Goal: Task Accomplishment & Management: Manage account settings

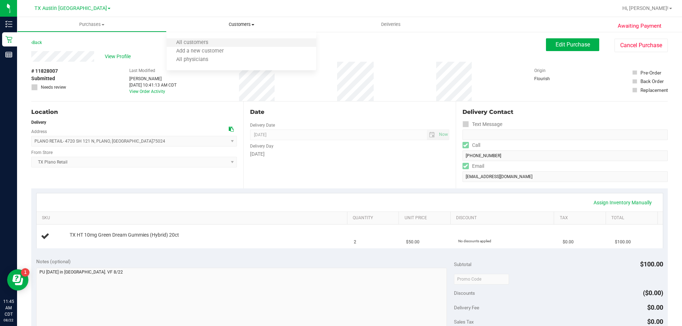
click at [242, 40] on li "All customers" at bounding box center [240, 43] width 149 height 9
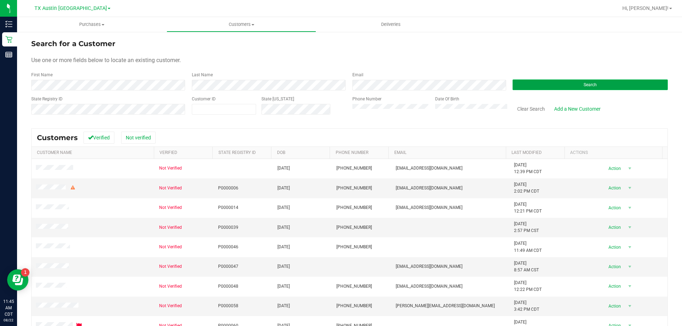
click at [577, 88] on button "Search" at bounding box center [589, 85] width 155 height 11
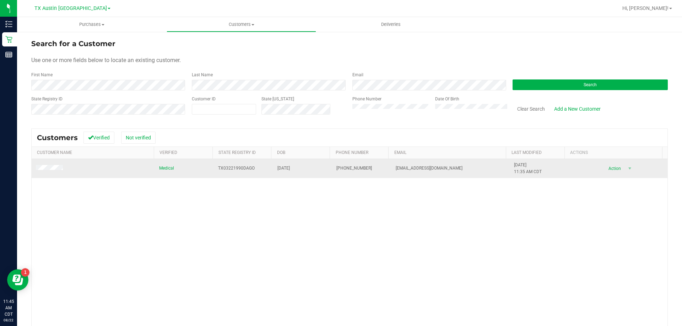
click at [52, 164] on td at bounding box center [93, 168] width 123 height 19
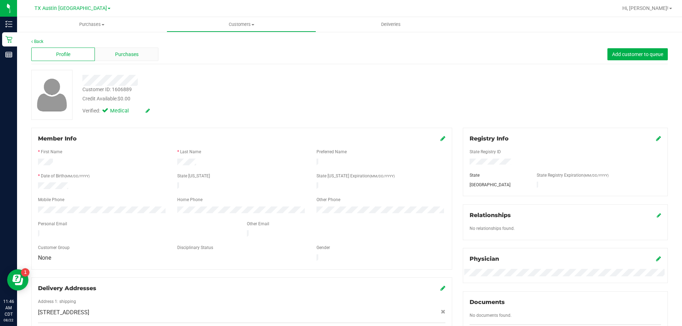
click at [136, 51] on span "Purchases" at bounding box center [126, 54] width 23 height 7
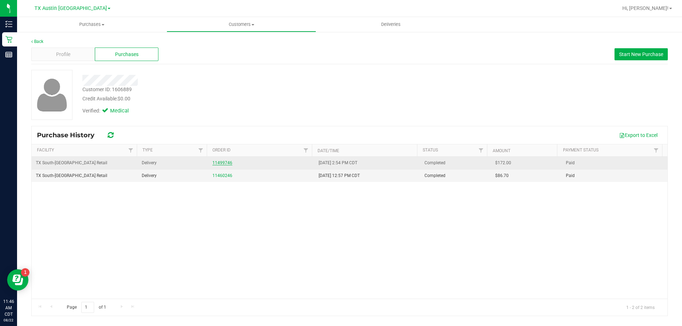
click at [226, 162] on link "11499746" at bounding box center [222, 162] width 20 height 5
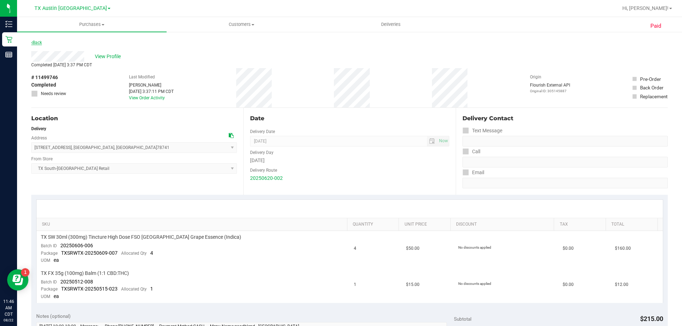
click at [37, 42] on link "Back" at bounding box center [36, 42] width 11 height 5
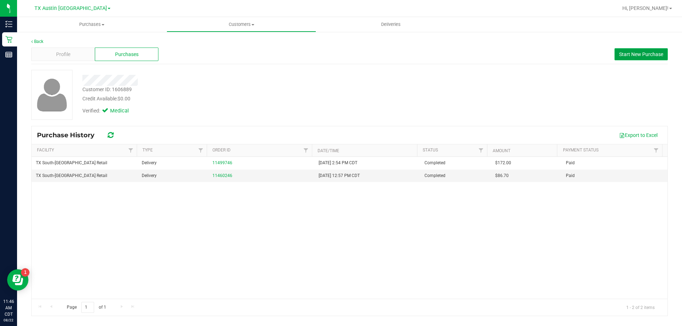
click at [632, 51] on span "Start New Purchase" at bounding box center [641, 54] width 44 height 6
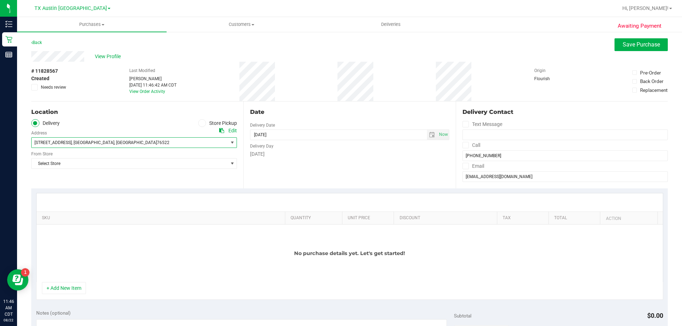
click at [124, 144] on span "2517 Merganser Dr , Copperas Cove , TX 76522" at bounding box center [125, 143] width 186 height 10
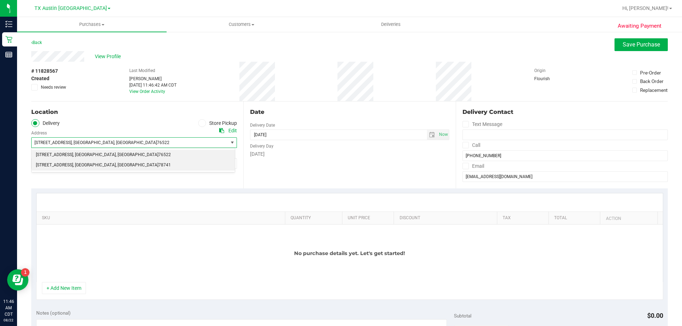
click at [121, 168] on li "7105 E. Riverside Dr. , Austin , TX 78741" at bounding box center [133, 165] width 203 height 11
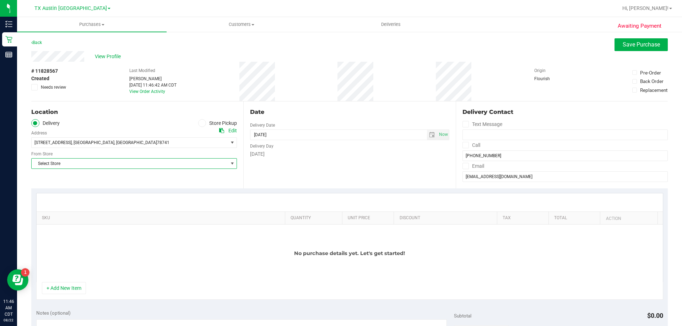
click at [121, 168] on span "Select Store" at bounding box center [130, 164] width 196 height 10
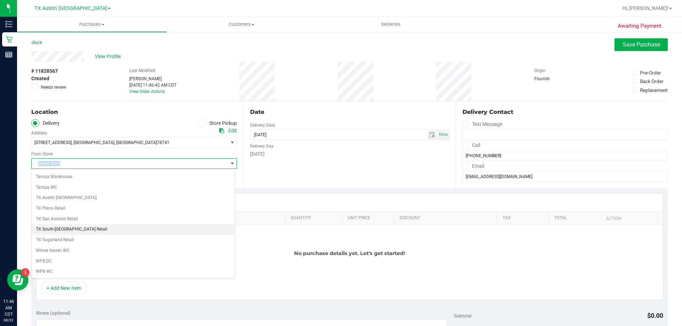
click at [73, 232] on li "TX South-[GEOGRAPHIC_DATA] Retail" at bounding box center [133, 229] width 203 height 11
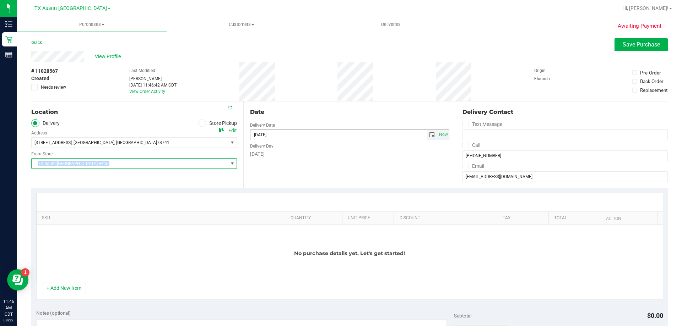
click at [429, 133] on span "select" at bounding box center [432, 135] width 6 height 6
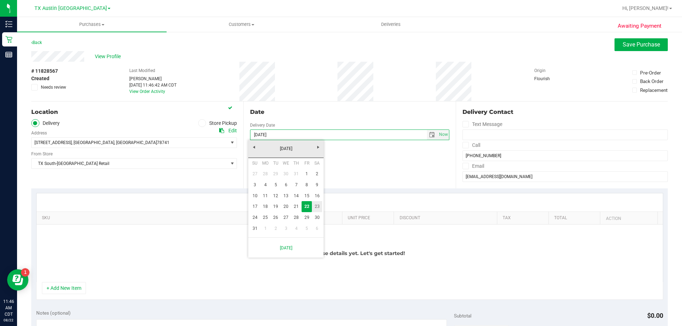
click at [312, 203] on link "23" at bounding box center [317, 206] width 10 height 11
type input "[DATE]"
click at [463, 145] on icon at bounding box center [465, 145] width 5 height 0
click at [0, 0] on input "Call" at bounding box center [0, 0] width 0 height 0
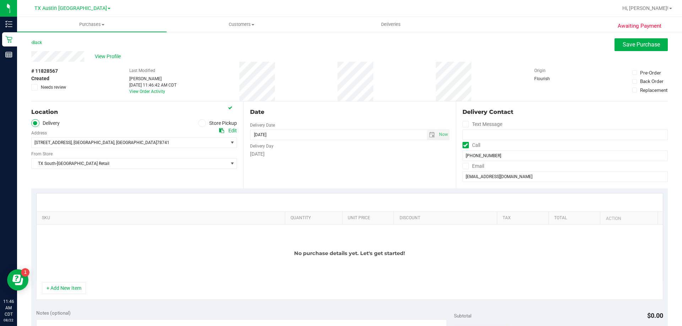
click at [462, 170] on label "Email" at bounding box center [473, 166] width 22 height 10
click at [0, 0] on input "Email" at bounding box center [0, 0] width 0 height 0
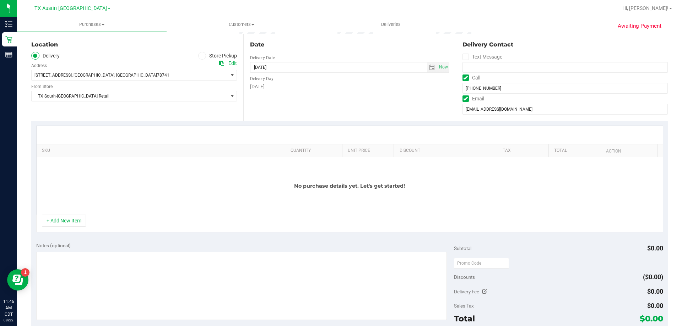
scroll to position [106, 0]
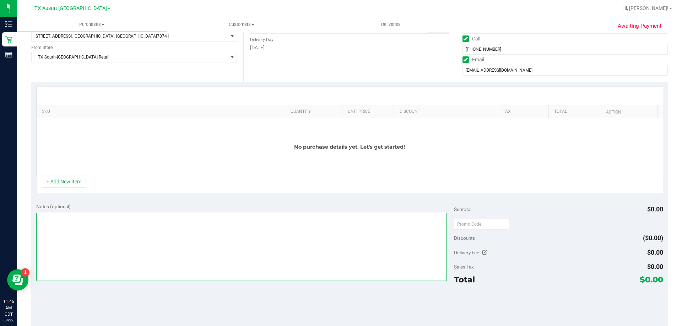
click at [94, 223] on textarea at bounding box center [241, 247] width 411 height 68
type textarea "PU Sat 8/23 in South Austin. VF 8/22"
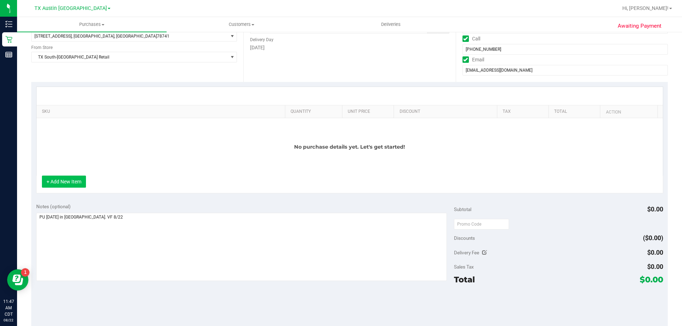
click at [67, 187] on button "+ Add New Item" at bounding box center [64, 182] width 44 height 12
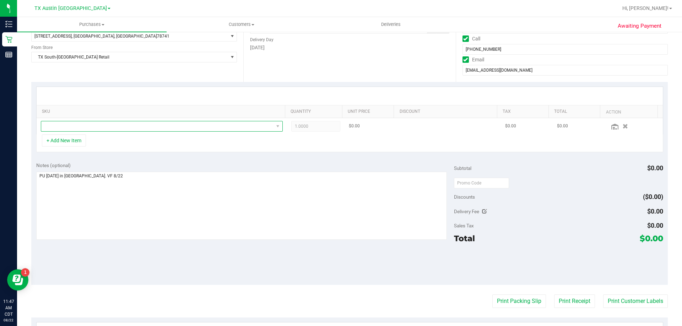
click at [116, 123] on span "NO DATA FOUND" at bounding box center [157, 126] width 232 height 10
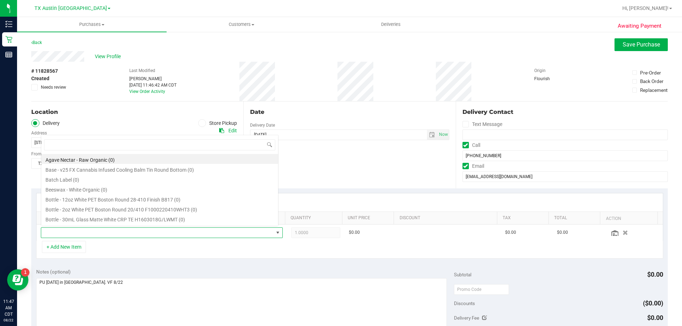
scroll to position [11, 235]
type input "indica"
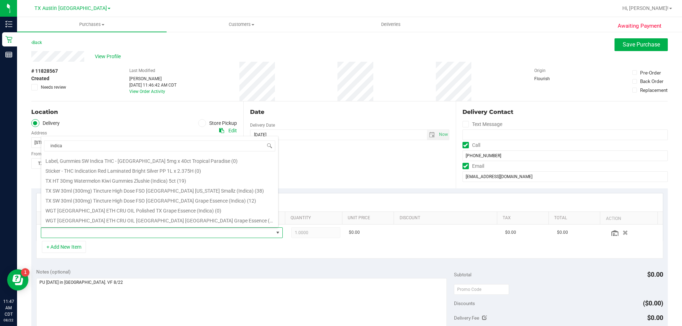
scroll to position [71, 0]
click at [104, 191] on li "TX SW 30ml (300mg) Tincture High Dose FSO TX Georgia Smallz (Indica) (38)" at bounding box center [159, 189] width 237 height 10
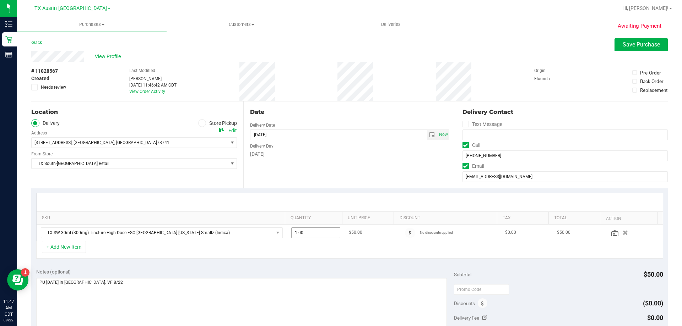
click at [318, 231] on span "1.00 1" at bounding box center [315, 233] width 49 height 11
type input "2"
type input "2.00"
click at [310, 167] on div "Date Delivery Date [DATE] Now [DATE] 08:00 AM Now Delivery Day [DATE]" at bounding box center [349, 145] width 212 height 87
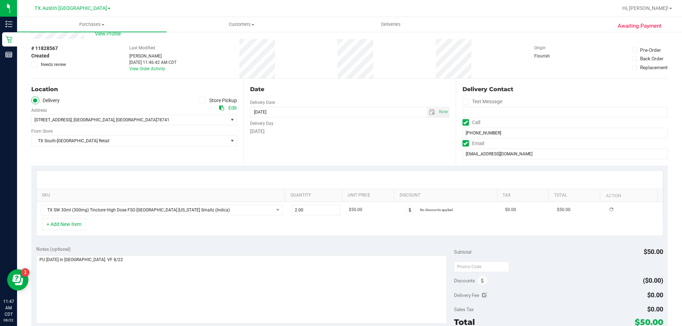
scroll to position [35, 0]
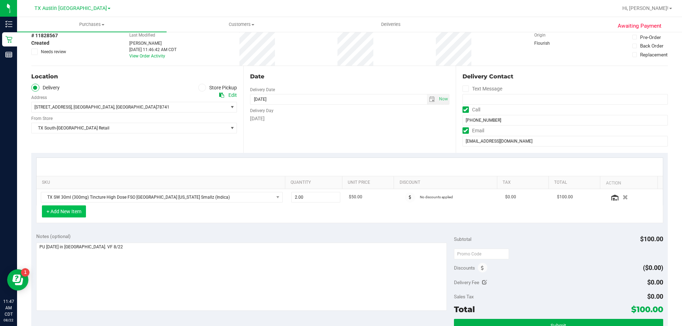
click at [64, 212] on button "+ Add New Item" at bounding box center [64, 212] width 44 height 12
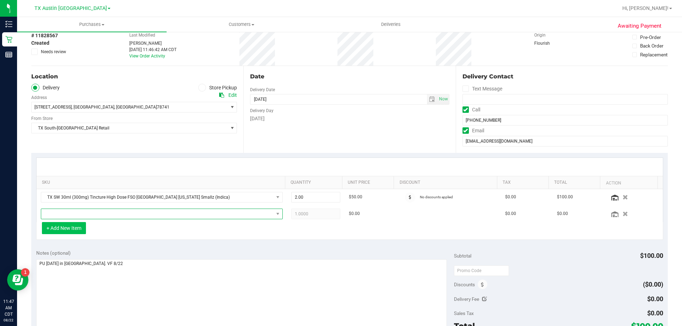
click at [63, 212] on span "NO DATA FOUND" at bounding box center [157, 214] width 232 height 10
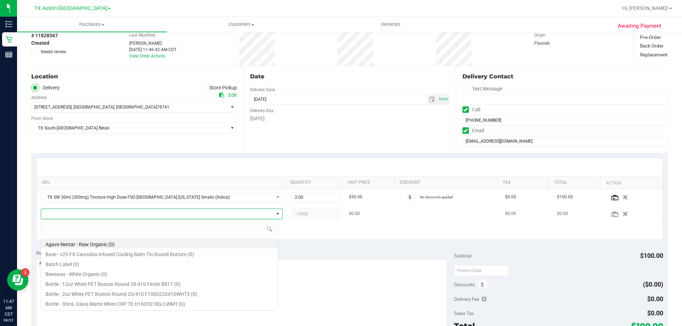
scroll to position [11, 235]
type input "balm"
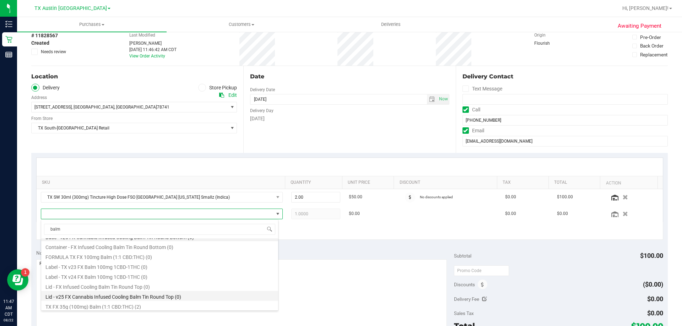
scroll to position [9, 0]
click at [109, 306] on li "TX FX 35g (100mg) Balm (1:1 CBD:THC) (2)" at bounding box center [159, 305] width 237 height 10
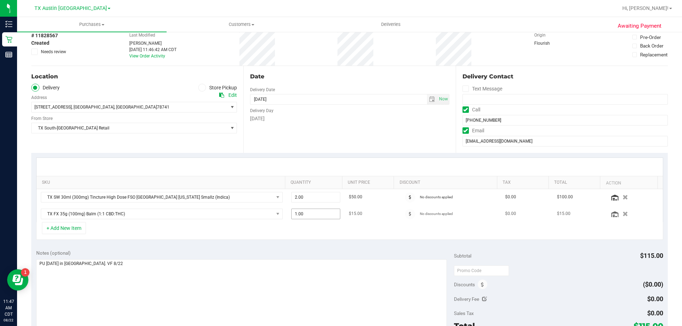
click at [308, 215] on span "1.00 1" at bounding box center [315, 214] width 49 height 11
type input "3"
type input "3.00"
click at [355, 135] on div "Date Delivery Date [DATE] Now [DATE] 08:00 AM Now Delivery Day [DATE]" at bounding box center [349, 109] width 212 height 87
click at [214, 130] on span "TX South-[GEOGRAPHIC_DATA] Retail" at bounding box center [130, 128] width 196 height 10
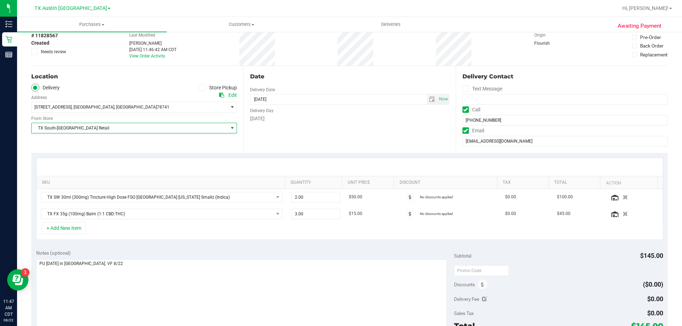
click at [358, 131] on div "Date Delivery Date [DATE] Now [DATE] 08:00 AM Now Delivery Day [DATE]" at bounding box center [349, 109] width 212 height 87
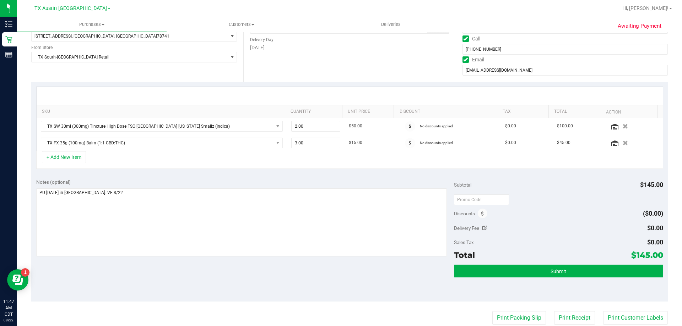
scroll to position [35, 0]
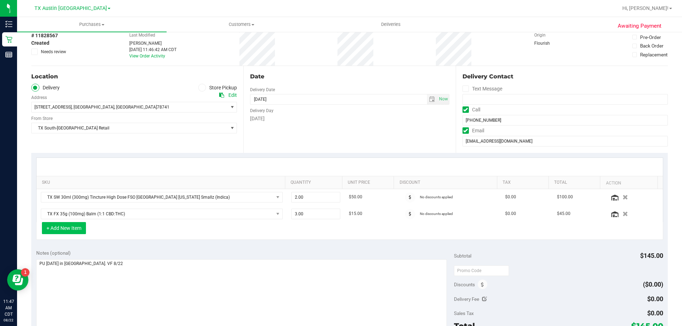
click at [69, 228] on button "+ Add New Item" at bounding box center [64, 228] width 44 height 12
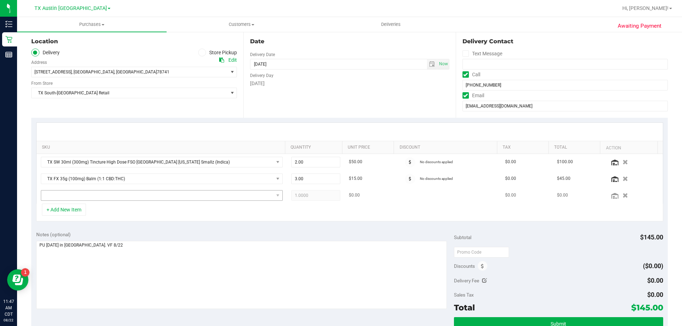
scroll to position [71, 0]
click at [622, 194] on icon "button" at bounding box center [625, 194] width 6 height 5
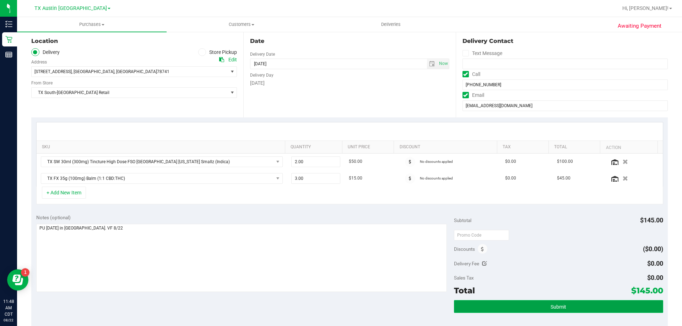
click at [476, 309] on button "Submit" at bounding box center [558, 306] width 209 height 13
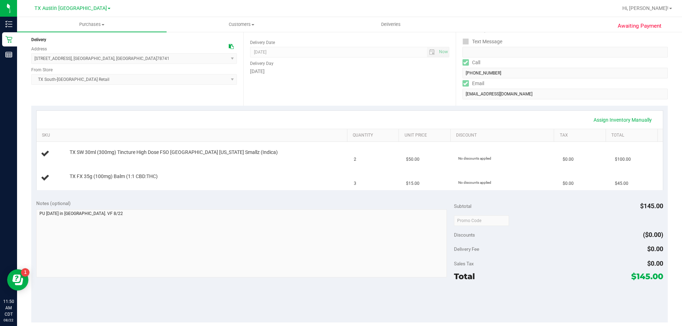
scroll to position [106, 0]
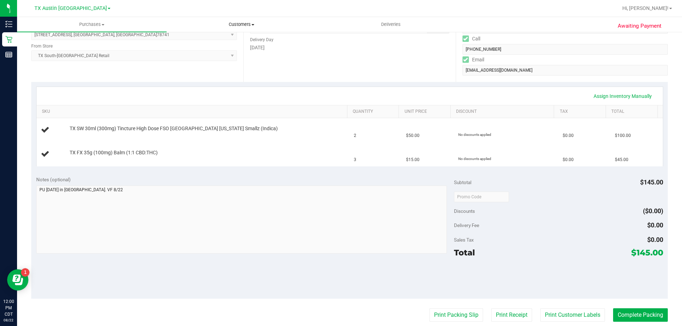
click at [238, 21] on uib-tab-heading "Customers All customers Add a new customer All physicians" at bounding box center [241, 24] width 149 height 14
click at [234, 40] on li "All customers" at bounding box center [240, 43] width 149 height 9
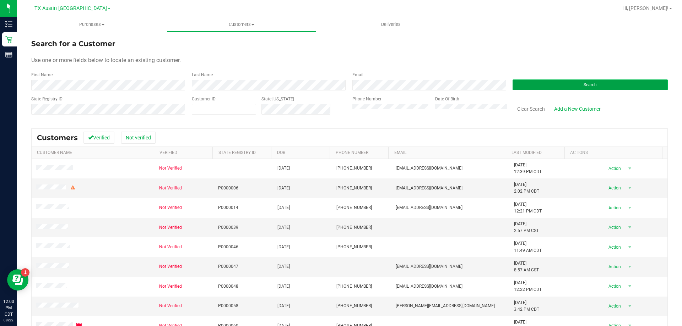
click at [546, 85] on button "Search" at bounding box center [589, 85] width 155 height 11
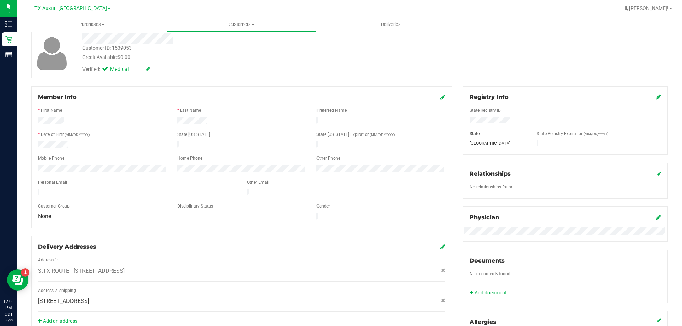
scroll to position [106, 0]
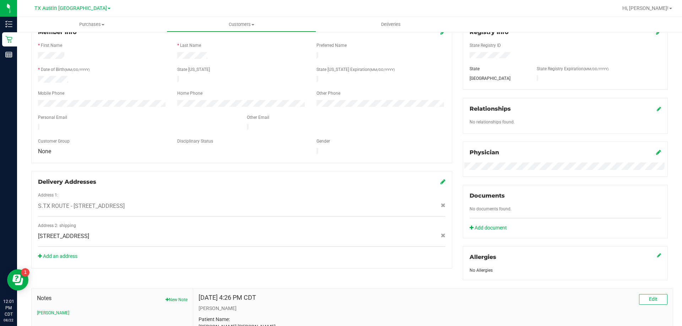
click at [56, 232] on span "[STREET_ADDRESS]" at bounding box center [63, 236] width 51 height 9
copy div "[STREET_ADDRESS]"
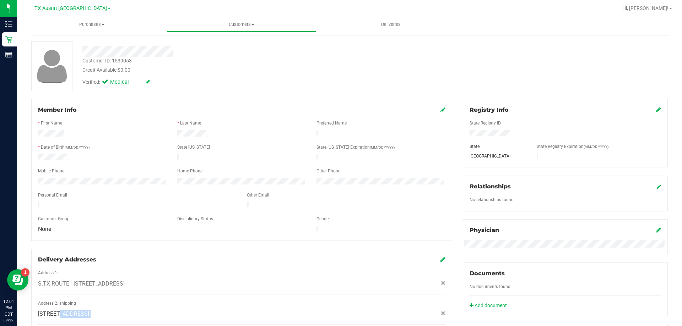
scroll to position [0, 0]
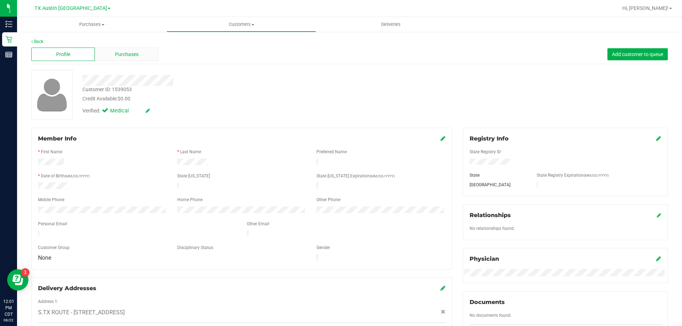
click at [125, 49] on div "Purchases" at bounding box center [127, 54] width 64 height 13
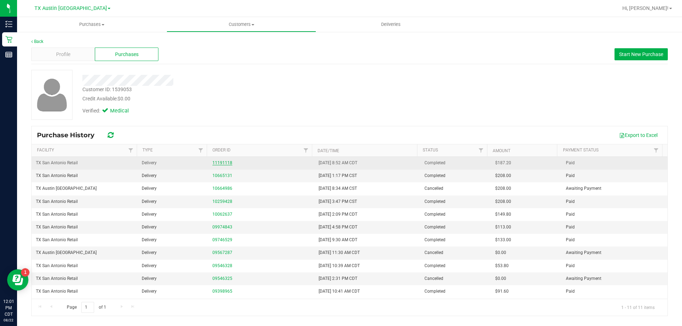
click at [220, 160] on link "11191118" at bounding box center [222, 162] width 20 height 5
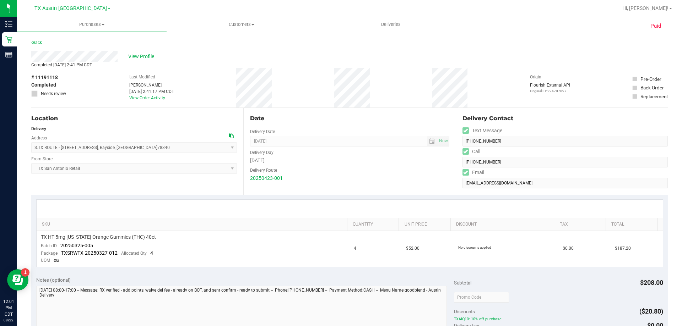
click at [41, 42] on link "Back" at bounding box center [36, 42] width 11 height 5
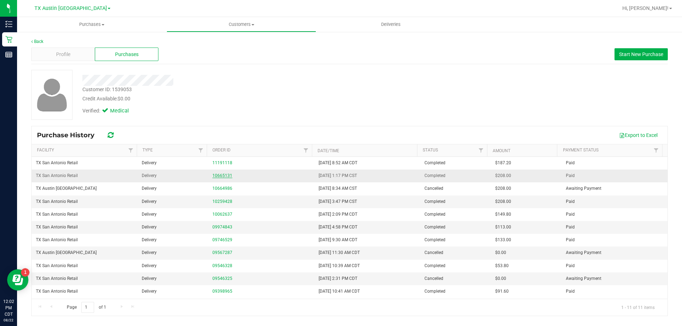
click at [226, 175] on link "10665131" at bounding box center [222, 175] width 20 height 5
click at [212, 175] on link "10665131" at bounding box center [222, 175] width 20 height 5
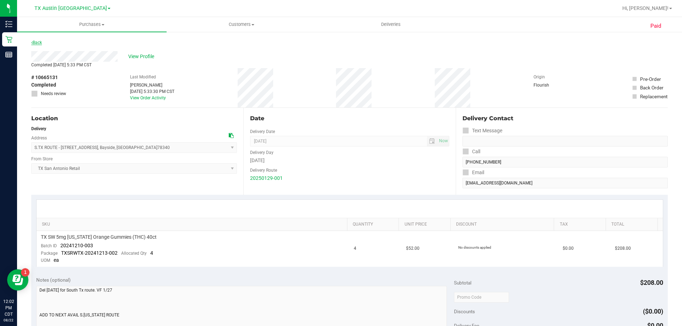
click at [39, 42] on link "Back" at bounding box center [36, 42] width 11 height 5
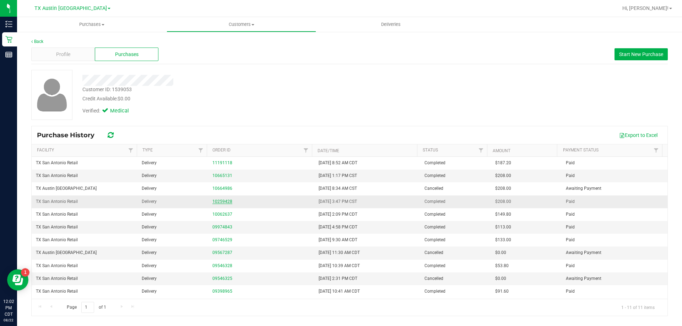
click at [221, 204] on link "10259428" at bounding box center [222, 201] width 20 height 5
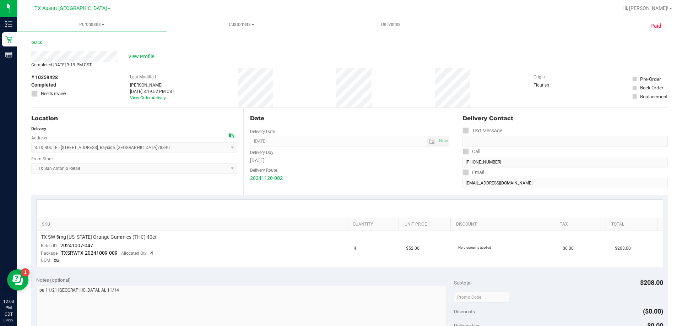
click at [229, 134] on icon at bounding box center [231, 135] width 5 height 5
click at [135, 54] on span "View Profile" at bounding box center [142, 56] width 28 height 7
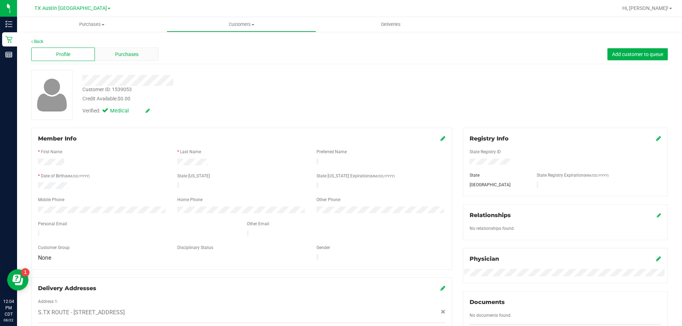
click at [124, 55] on span "Purchases" at bounding box center [126, 54] width 23 height 7
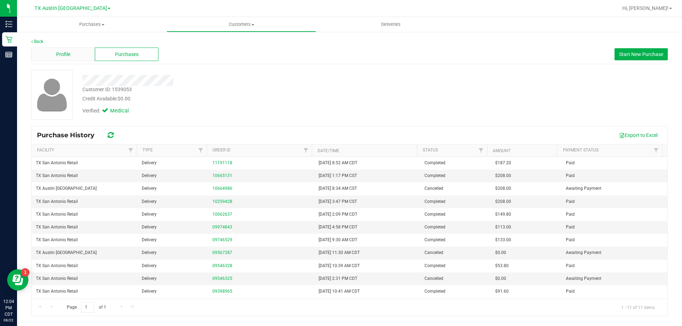
click at [81, 58] on div "Profile" at bounding box center [63, 54] width 64 height 13
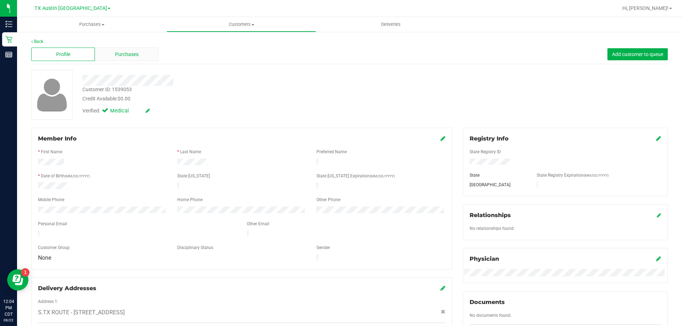
click at [113, 50] on div "Purchases" at bounding box center [127, 54] width 64 height 13
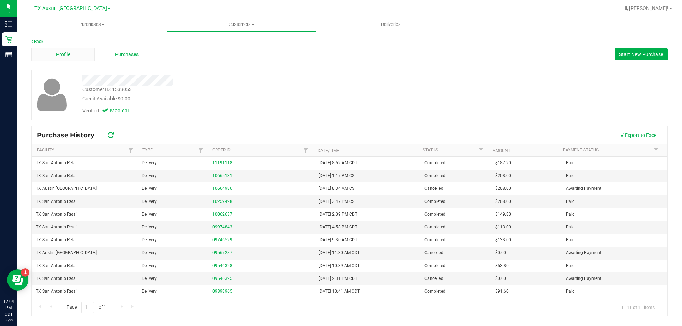
click at [65, 56] on span "Profile" at bounding box center [63, 54] width 14 height 7
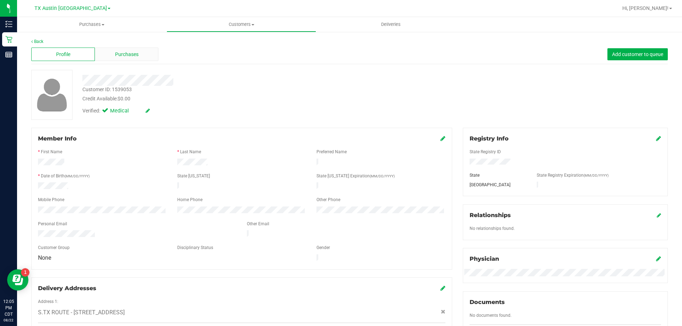
click at [131, 54] on span "Purchases" at bounding box center [126, 54] width 23 height 7
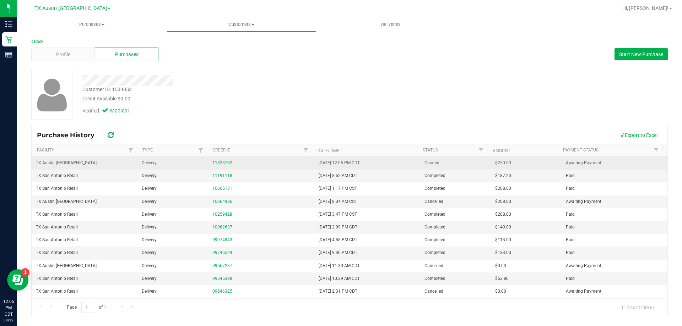
click at [221, 162] on link "11828732" at bounding box center [222, 162] width 20 height 5
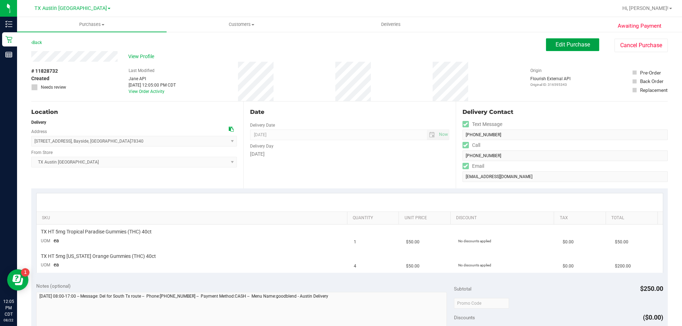
click at [589, 44] on button "Edit Purchase" at bounding box center [572, 44] width 53 height 13
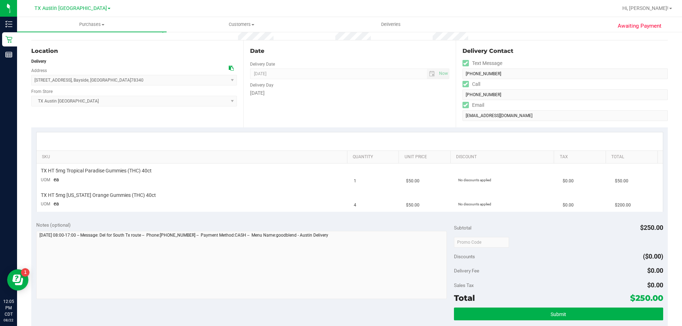
scroll to position [71, 0]
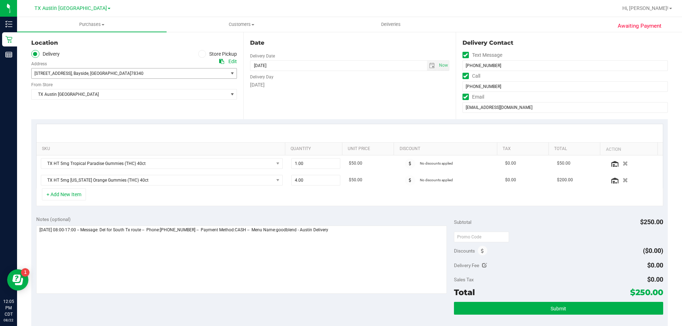
scroll to position [71, 0]
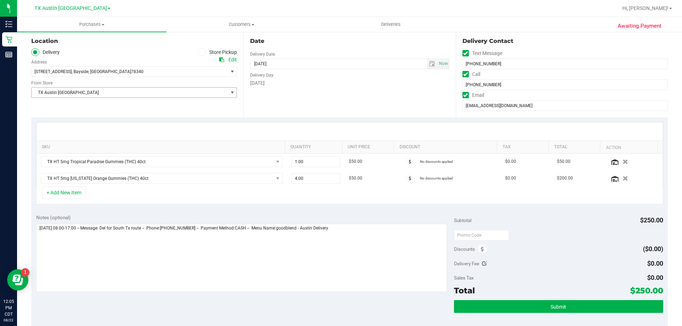
click at [134, 94] on span "TX Austin [GEOGRAPHIC_DATA]" at bounding box center [130, 93] width 196 height 10
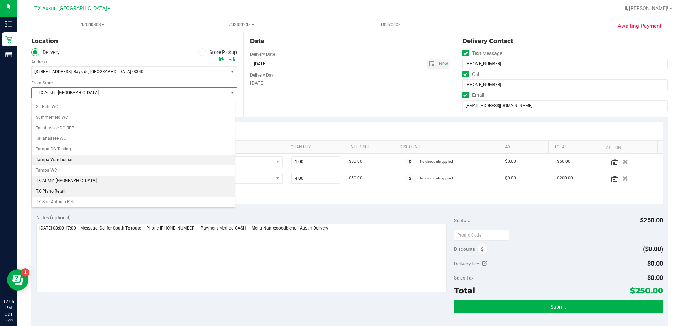
scroll to position [478, 0]
click at [106, 185] on li "TX San Antonio Retail" at bounding box center [133, 186] width 203 height 11
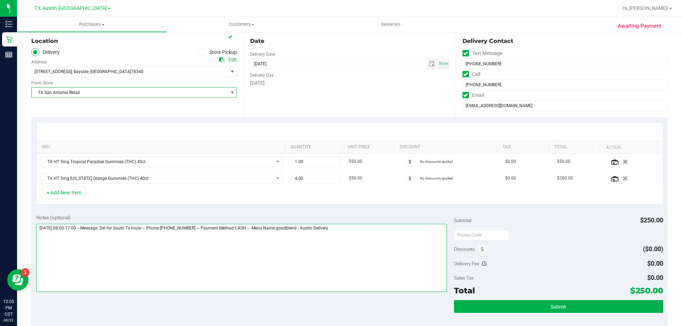
click at [365, 229] on textarea at bounding box center [241, 258] width 411 height 68
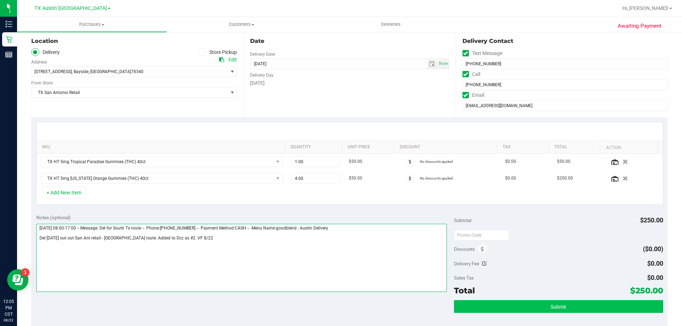
type textarea "[DATE] 08:00-17:00 -- Message: Del for South Tx route -- Phone:[PHONE_NUMBER] -…"
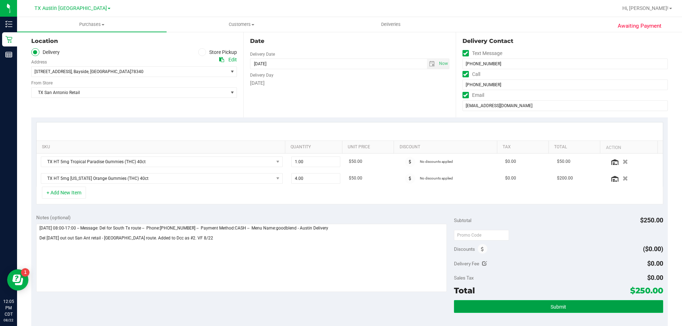
click at [544, 305] on button "Submit" at bounding box center [558, 306] width 209 height 13
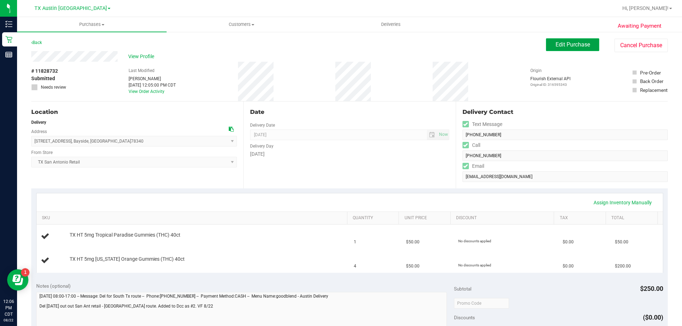
click at [583, 44] on span "Edit Purchase" at bounding box center [572, 44] width 34 height 7
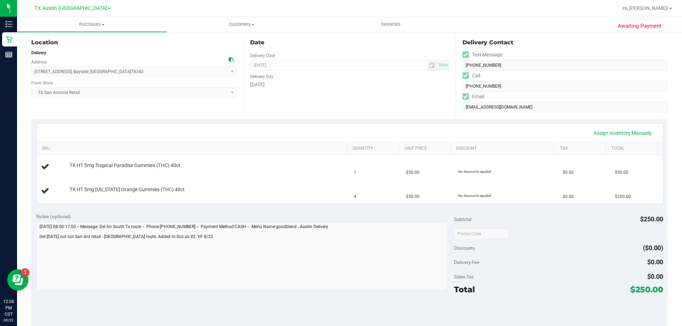
scroll to position [142, 0]
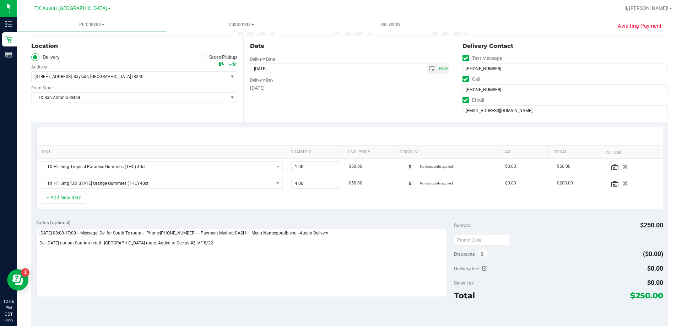
scroll to position [71, 0]
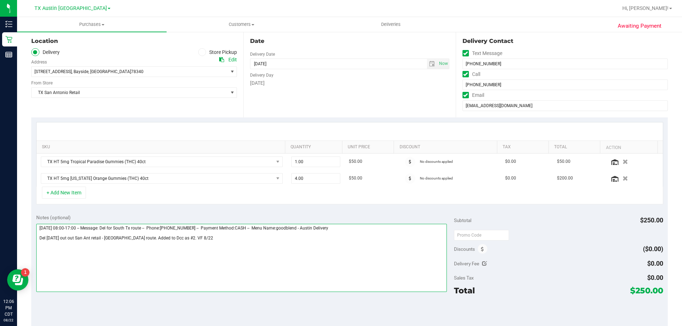
click at [128, 237] on textarea at bounding box center [241, 258] width 411 height 68
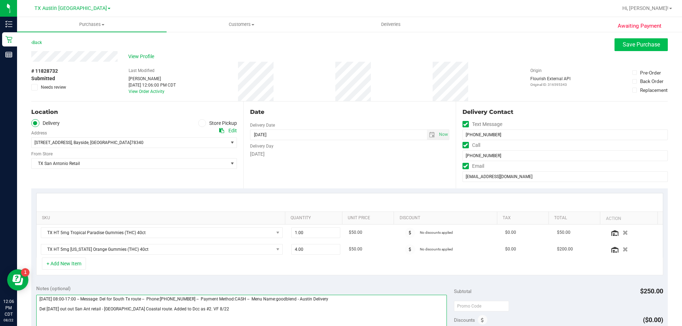
type textarea "[DATE] 08:00-17:00 -- Message: Del for South Tx route -- Phone:[PHONE_NUMBER] -…"
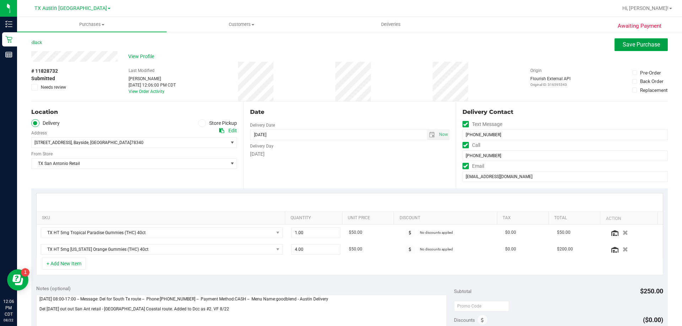
click at [645, 49] on button "Save Purchase" at bounding box center [640, 44] width 53 height 13
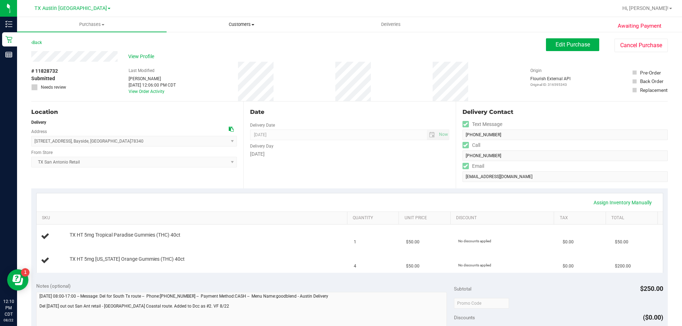
click at [231, 19] on uib-tab-heading "Customers All customers Add a new customer All physicians" at bounding box center [241, 24] width 149 height 14
click at [239, 43] on li "All customers" at bounding box center [240, 43] width 149 height 9
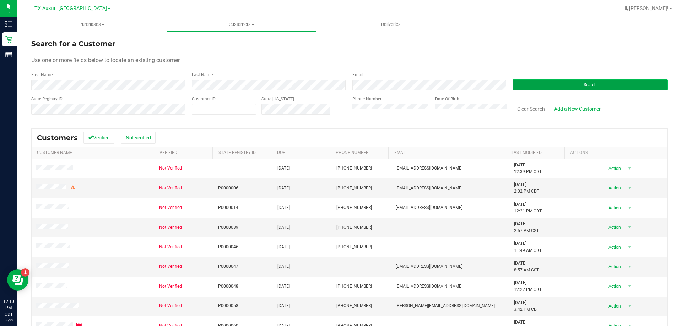
click at [548, 90] on button "Search" at bounding box center [589, 85] width 155 height 11
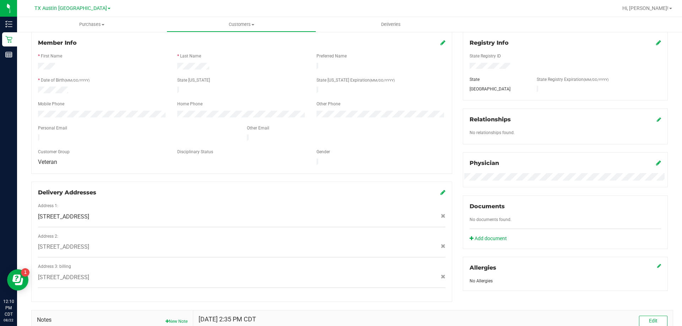
scroll to position [211, 0]
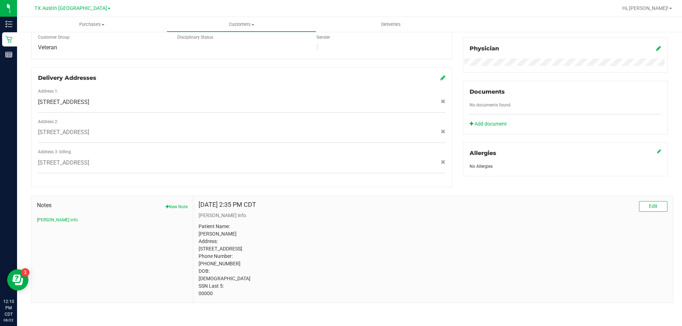
click at [207, 293] on p "Patient Name: [PERSON_NAME] Address: [STREET_ADDRESS] Phone Number: [PHONE_NUMB…" at bounding box center [432, 260] width 469 height 75
copy p "00000"
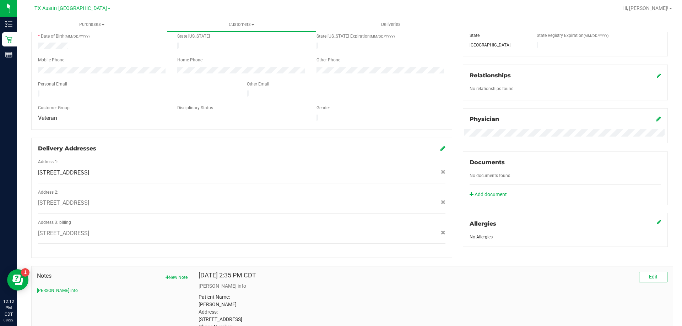
scroll to position [0, 0]
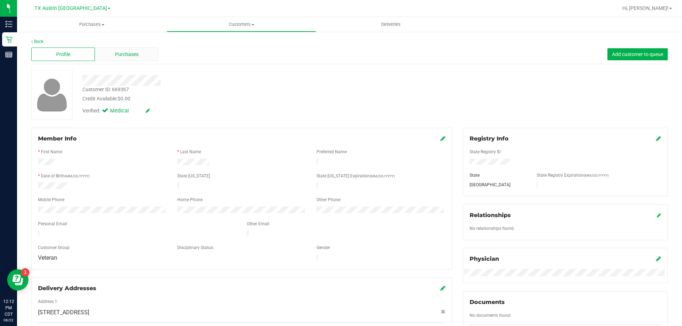
click at [113, 54] on div "Purchases" at bounding box center [127, 54] width 64 height 13
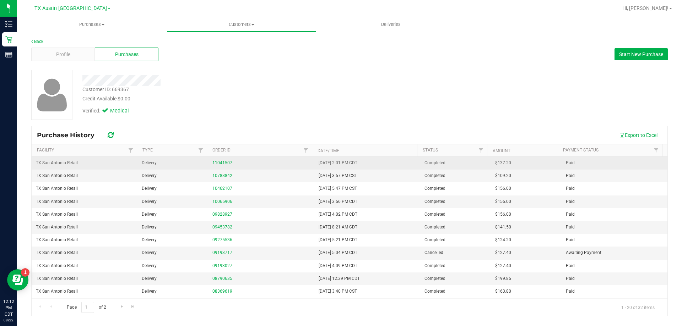
click at [222, 165] on link "11041507" at bounding box center [222, 162] width 20 height 5
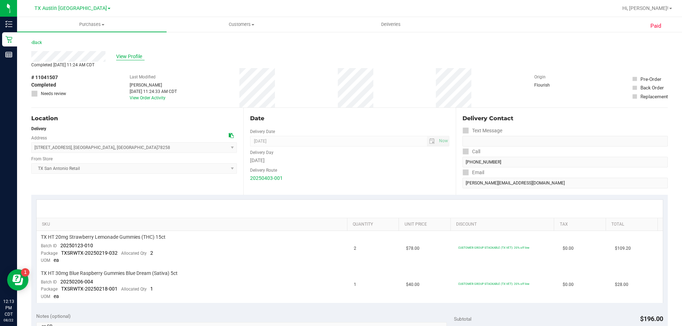
click at [135, 55] on span "View Profile" at bounding box center [130, 56] width 28 height 7
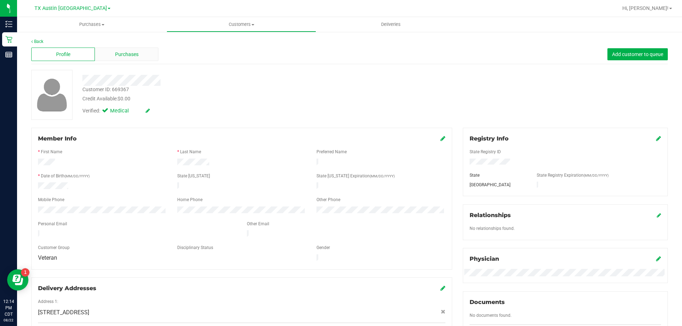
click at [136, 48] on div "Purchases" at bounding box center [127, 54] width 64 height 13
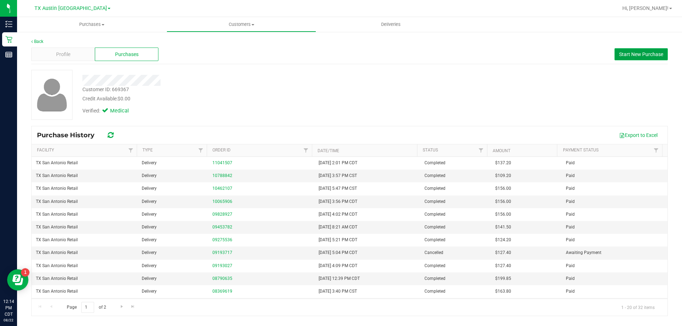
click at [640, 50] on button "Start New Purchase" at bounding box center [640, 54] width 53 height 12
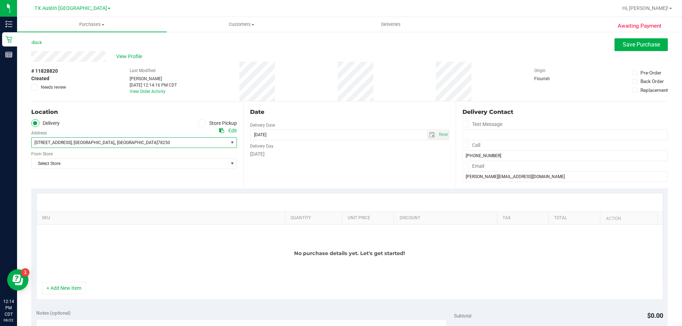
click at [115, 142] on span ", [GEOGRAPHIC_DATA]" at bounding box center [136, 142] width 43 height 5
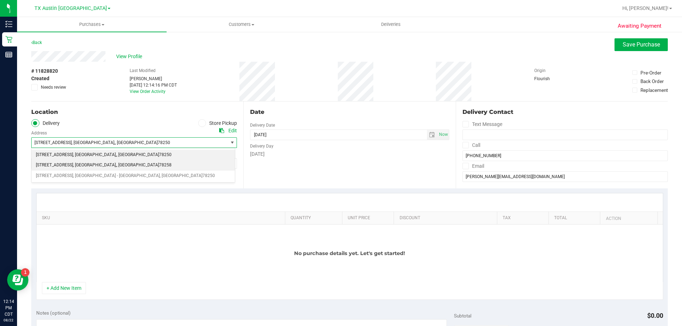
click at [116, 162] on span ", [GEOGRAPHIC_DATA]" at bounding box center [137, 165] width 43 height 9
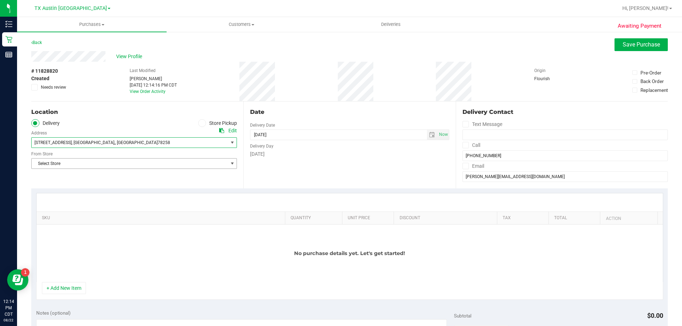
click at [109, 163] on span "Select Store" at bounding box center [130, 164] width 196 height 10
click at [70, 217] on li "TX San Antonio Retail" at bounding box center [133, 219] width 203 height 11
click at [464, 143] on span at bounding box center [465, 145] width 6 height 6
click at [0, 0] on input "Call" at bounding box center [0, 0] width 0 height 0
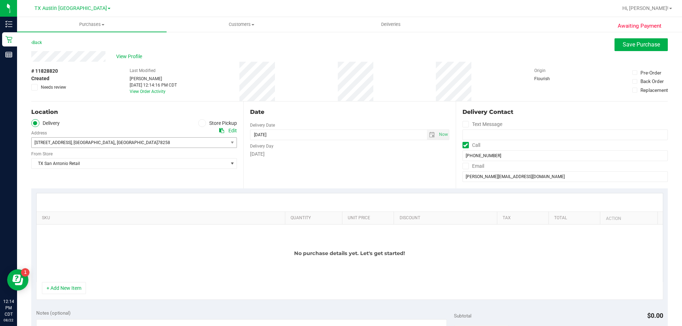
click at [463, 162] on label "Email" at bounding box center [473, 166] width 22 height 10
click at [0, 0] on input "Email" at bounding box center [0, 0] width 0 height 0
click at [429, 134] on span "select" at bounding box center [432, 135] width 6 height 6
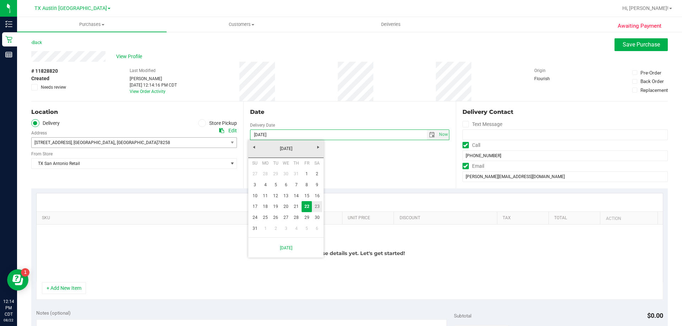
click at [318, 207] on link "23" at bounding box center [317, 206] width 10 height 11
type input "[DATE]"
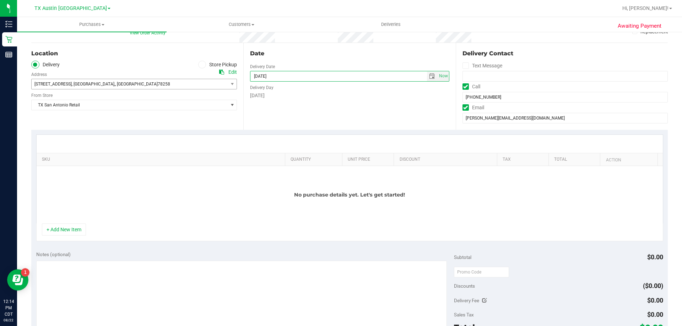
scroll to position [71, 0]
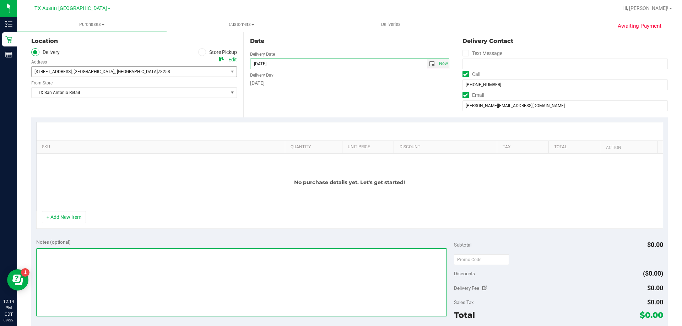
click at [200, 252] on textarea at bounding box center [241, 282] width 411 height 68
type textarea "PU"
click at [62, 215] on button "+ Add New Item" at bounding box center [64, 217] width 44 height 12
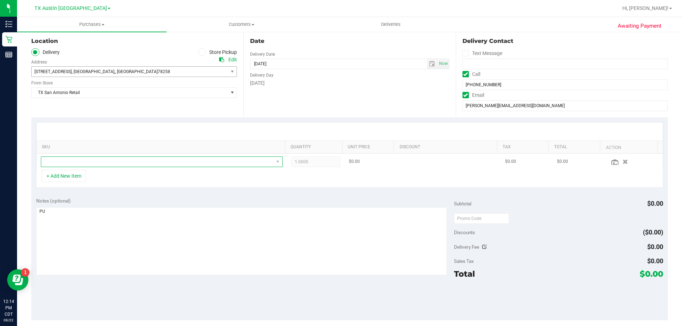
click at [98, 160] on span "NO DATA FOUND" at bounding box center [157, 162] width 232 height 10
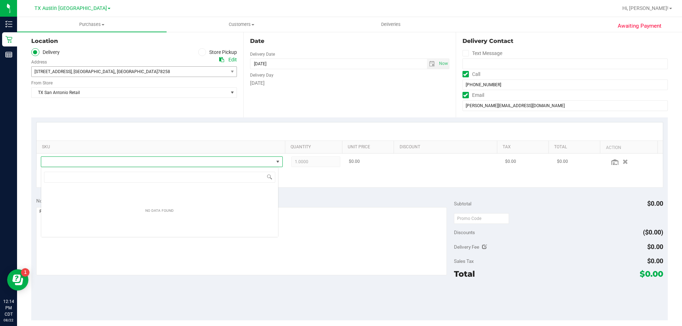
scroll to position [11, 237]
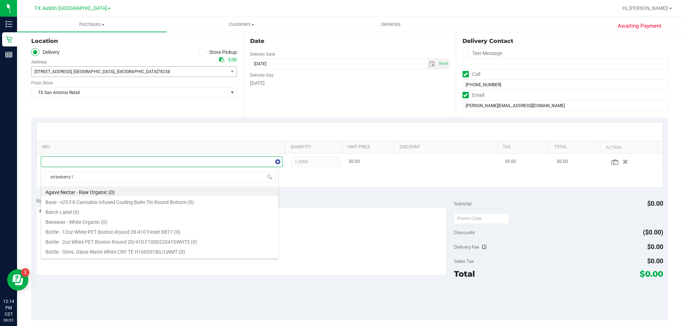
type input "strawberry le"
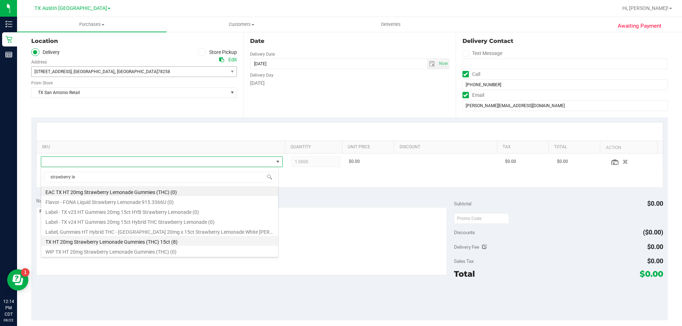
click at [112, 242] on li "TX HT 20mg Strawberry Lemonade Gummies (THC) 15ct (8)" at bounding box center [159, 241] width 237 height 10
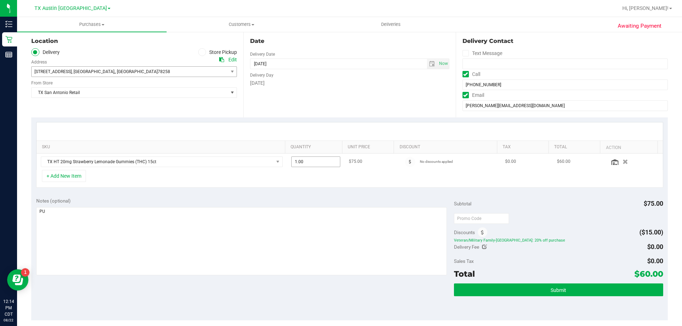
click at [319, 159] on span "1.00 1" at bounding box center [315, 162] width 49 height 11
type input "2"
type input "2.00"
click at [351, 115] on div "Date Delivery Date [DATE] Now [DATE] 08:00 AM Now Delivery Day [DATE]" at bounding box center [349, 74] width 212 height 87
click at [405, 162] on span at bounding box center [410, 162] width 10 height 10
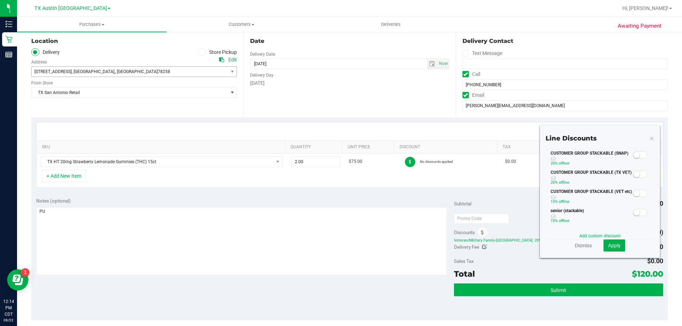
click at [634, 173] on small at bounding box center [636, 174] width 6 height 6
click at [608, 243] on span "Apply" at bounding box center [614, 246] width 12 height 6
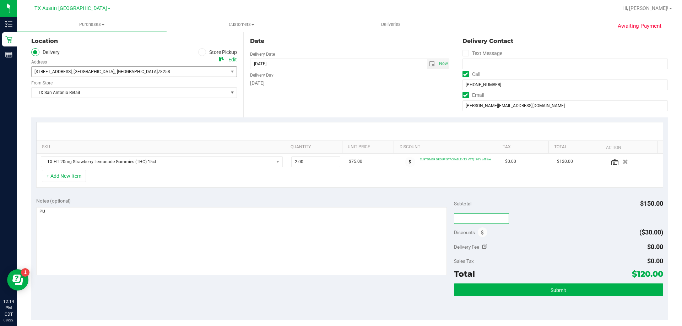
click at [470, 218] on input "text" at bounding box center [481, 218] width 55 height 11
type input "TXAIQ10"
click at [540, 207] on div "Subtotal $150.00" at bounding box center [558, 203] width 209 height 13
click at [52, 174] on button "+ Add New Item" at bounding box center [64, 176] width 44 height 12
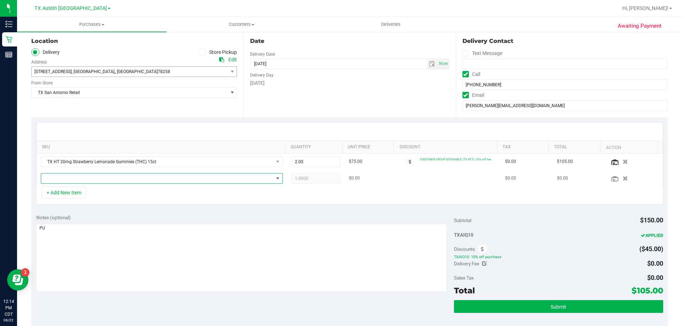
click at [75, 179] on span "NO DATA FOUND" at bounding box center [157, 179] width 232 height 10
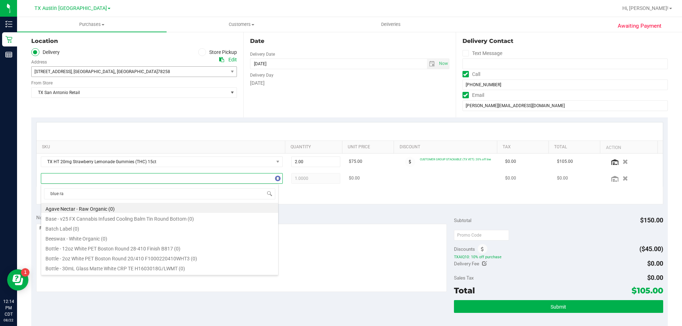
type input "blue ras"
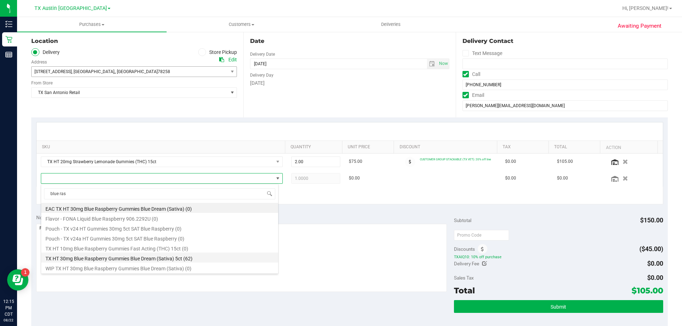
click at [104, 258] on li "TX HT 30mg Blue Raspberry Gummies Blue Dream (Sativa) 5ct (62)" at bounding box center [159, 258] width 237 height 10
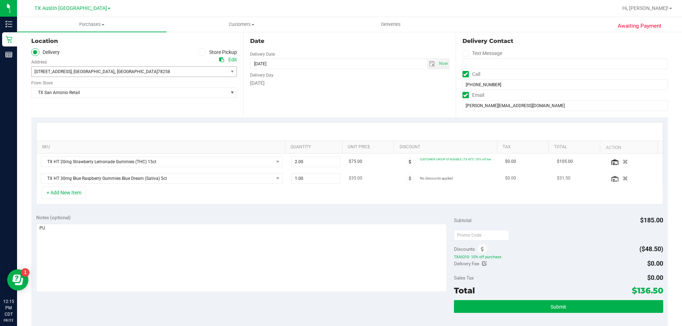
click at [400, 174] on div at bounding box center [410, 179] width 20 height 10
click at [409, 179] on icon at bounding box center [410, 178] width 2 height 4
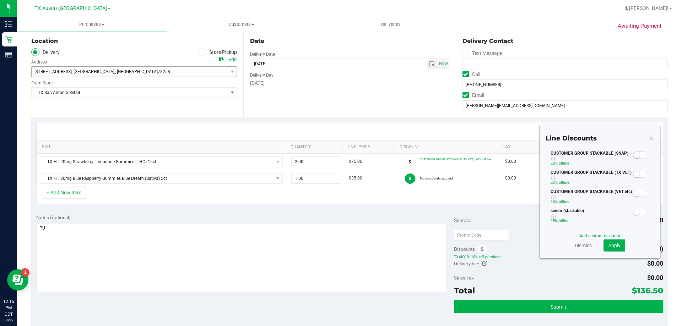
click at [633, 176] on small at bounding box center [636, 174] width 6 height 6
click at [609, 245] on span "Apply" at bounding box center [614, 246] width 12 height 6
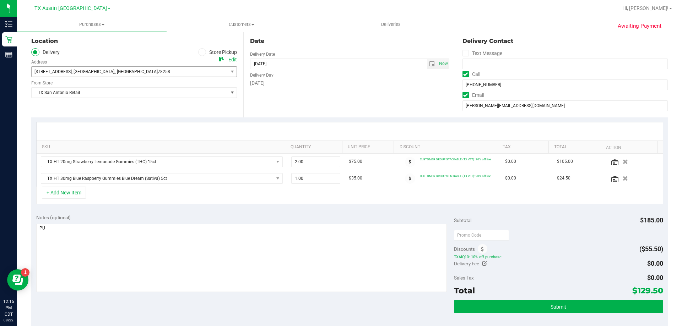
drag, startPoint x: 631, startPoint y: 291, endPoint x: 657, endPoint y: 291, distance: 26.3
click at [657, 291] on span "$129.50" at bounding box center [647, 291] width 31 height 10
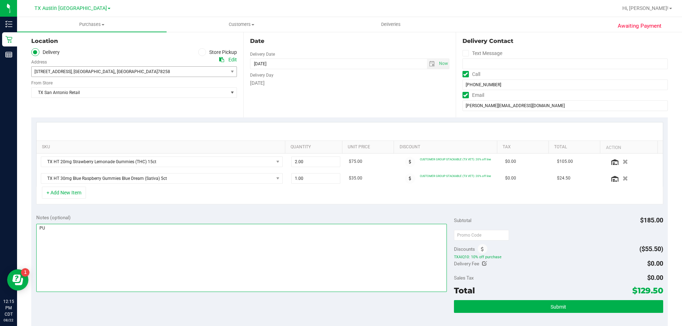
click at [88, 227] on textarea at bounding box center [241, 258] width 411 height 68
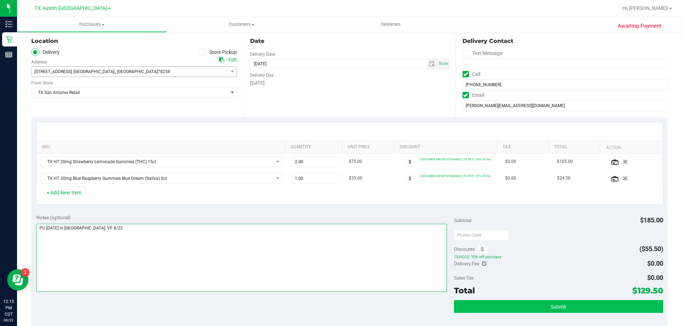
type textarea "PU [DATE] in [GEOGRAPHIC_DATA]. VF 8/22"
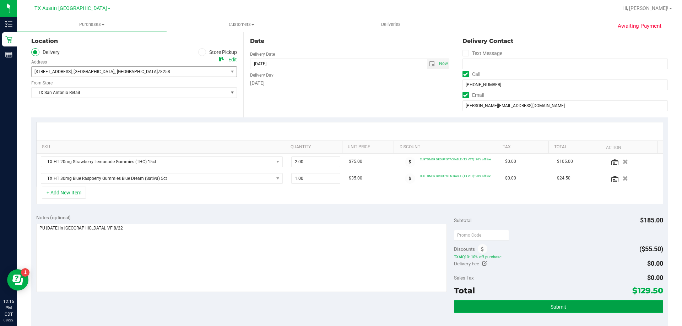
click at [530, 308] on button "Submit" at bounding box center [558, 306] width 209 height 13
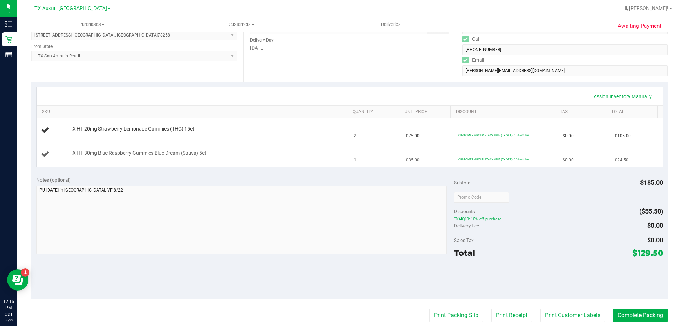
scroll to position [106, 0]
click at [240, 25] on span "Customers" at bounding box center [241, 24] width 149 height 6
click at [244, 42] on li "All customers" at bounding box center [240, 43] width 149 height 9
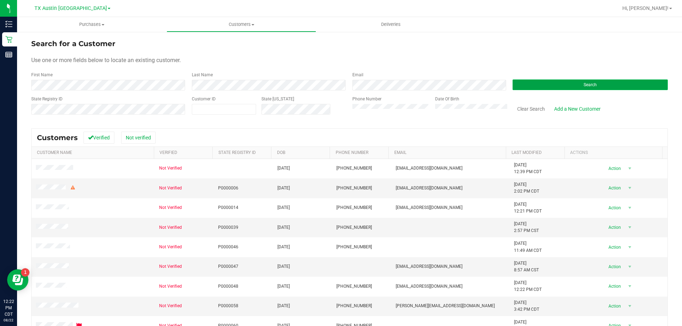
click at [529, 83] on button "Search" at bounding box center [589, 85] width 155 height 11
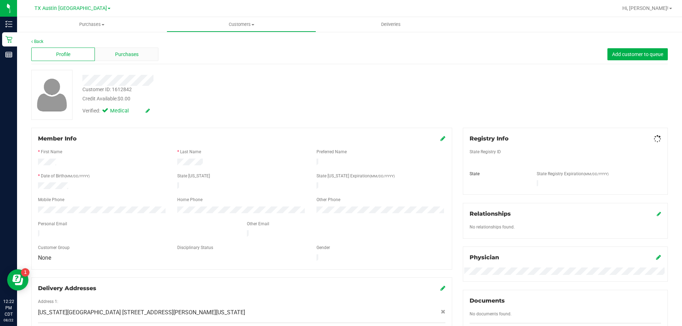
click at [126, 57] on span "Purchases" at bounding box center [126, 54] width 23 height 7
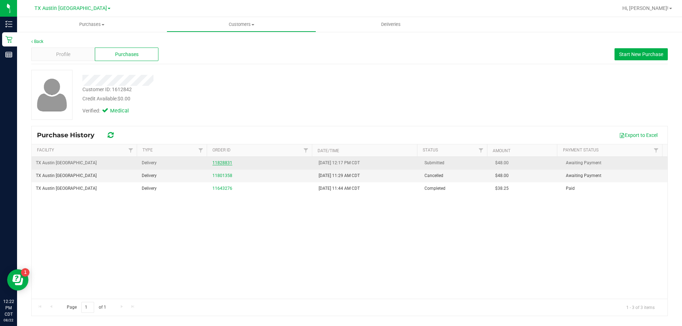
click at [223, 162] on link "11828831" at bounding box center [222, 162] width 20 height 5
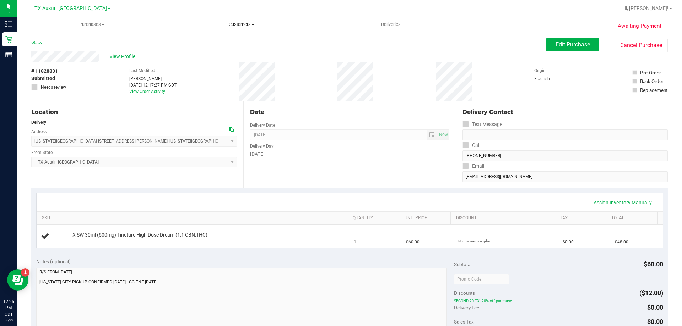
click at [240, 26] on span "Customers" at bounding box center [241, 24] width 149 height 6
click at [242, 45] on li "All customers" at bounding box center [240, 43] width 149 height 9
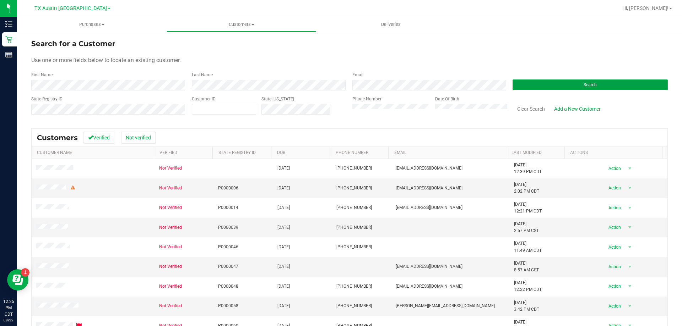
click at [545, 88] on button "Search" at bounding box center [589, 85] width 155 height 11
